Goal: Task Accomplishment & Management: Complete application form

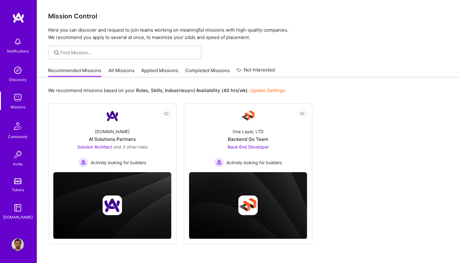
click at [174, 70] on link "Applied Missions" at bounding box center [159, 72] width 37 height 10
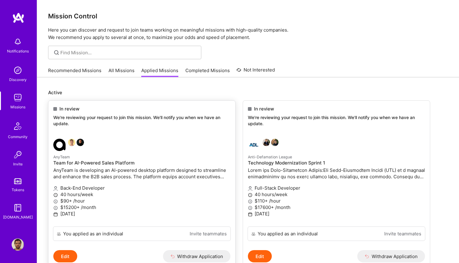
click at [189, 127] on div "In review We're reviewing your request to join this mission. We'll notify you w…" at bounding box center [141, 117] width 187 height 33
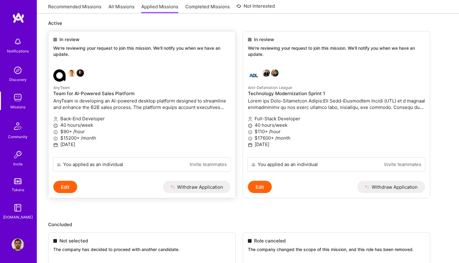
scroll to position [74, 0]
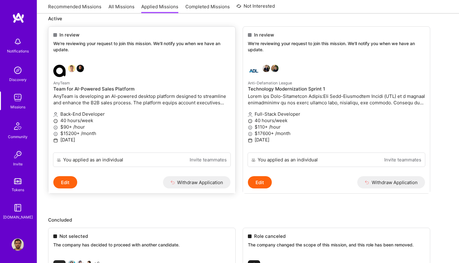
click at [104, 44] on p "We're reviewing your request to join this mission. We'll notify you when we hav…" at bounding box center [141, 46] width 177 height 12
click at [75, 181] on button "Edit" at bounding box center [65, 182] width 24 height 12
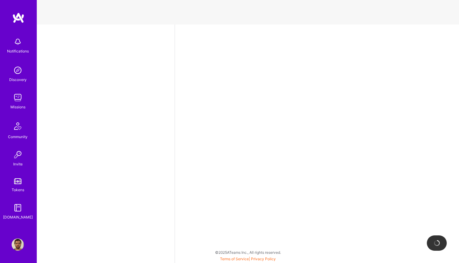
select select "BR"
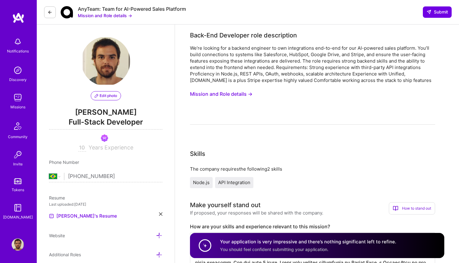
click at [114, 15] on button "Mission and Role details →" at bounding box center [105, 15] width 54 height 6
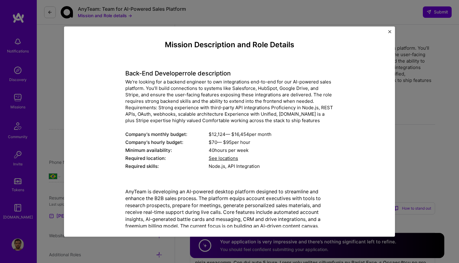
scroll to position [25, 0]
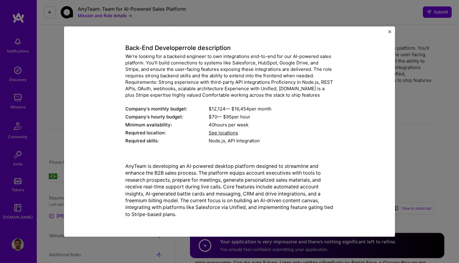
click at [412, 135] on div "Mission Description and Role Details Back-End Developer role description We’re …" at bounding box center [229, 131] width 459 height 263
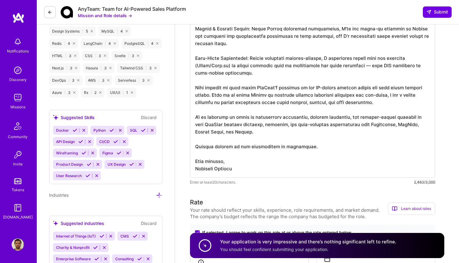
scroll to position [0, 0]
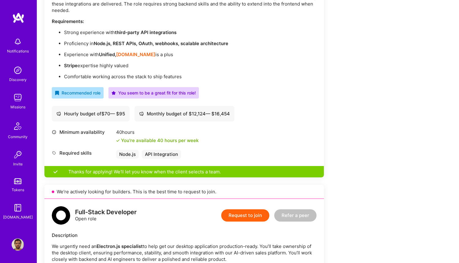
scroll to position [142, 0]
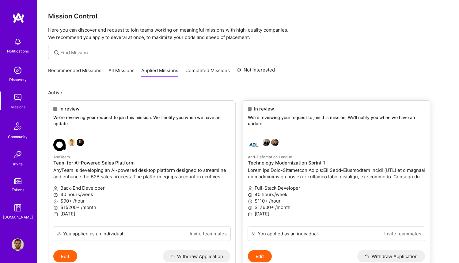
click at [292, 162] on h4 "Technology Modernization Sprint 1" at bounding box center [336, 163] width 177 height 6
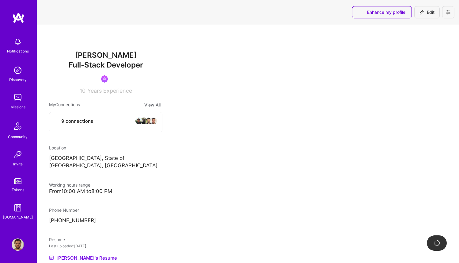
select select "BR"
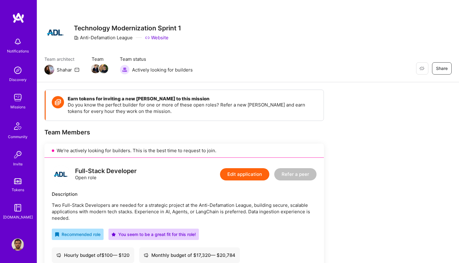
click at [76, 69] on icon at bounding box center [76, 69] width 5 height 5
click at [77, 69] on icon at bounding box center [76, 69] width 5 height 5
click at [63, 69] on div "Shahar" at bounding box center [64, 69] width 15 height 6
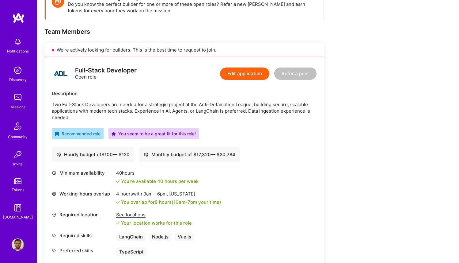
scroll to position [101, 0]
click at [218, 114] on p "Two Full-Stack Developers are needed for a strategic project at the Anti-Defama…" at bounding box center [184, 110] width 265 height 19
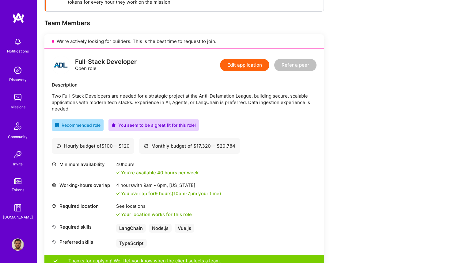
scroll to position [123, 0]
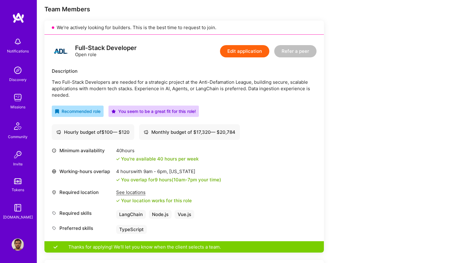
click at [150, 77] on div "Description Two Full-Stack Developers are needed for a strategic project at the…" at bounding box center [184, 83] width 265 height 30
click at [156, 88] on p "Two Full-Stack Developers are needed for a strategic project at the Anti-Defama…" at bounding box center [184, 88] width 265 height 19
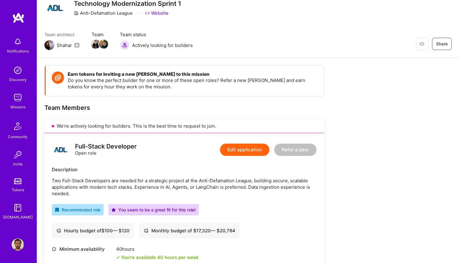
scroll to position [0, 0]
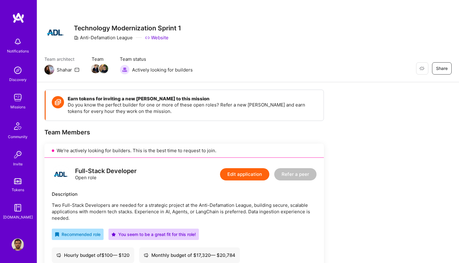
click at [78, 69] on icon at bounding box center [76, 69] width 5 height 5
click at [77, 69] on icon at bounding box center [76, 69] width 5 height 5
click at [61, 74] on div "Shahar" at bounding box center [61, 70] width 35 height 10
click at [15, 17] on img at bounding box center [18, 17] width 12 height 11
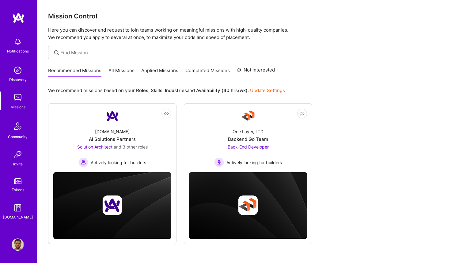
click at [160, 70] on link "Applied Missions" at bounding box center [159, 72] width 37 height 10
